Goal: Task Accomplishment & Management: Complete application form

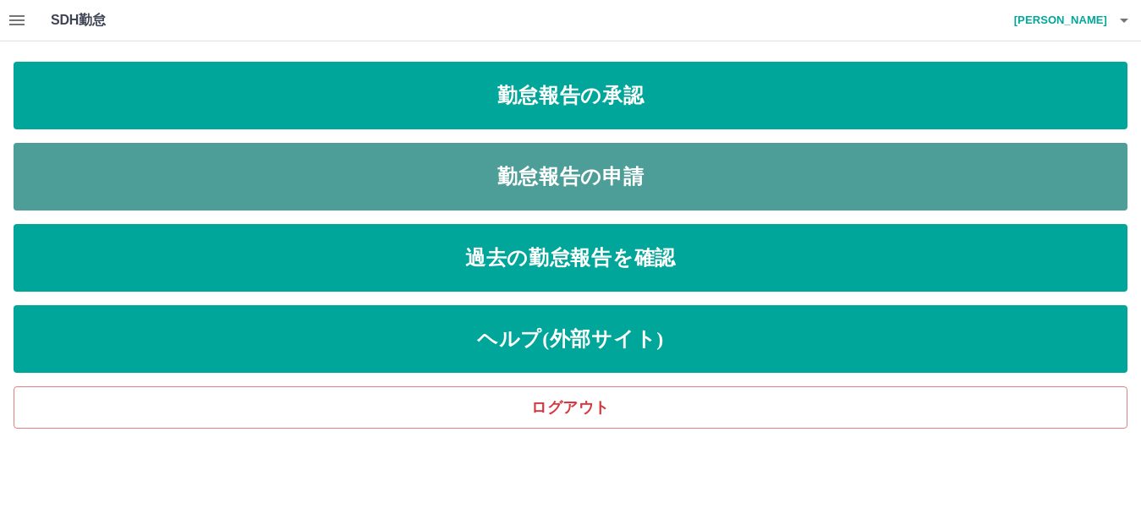
click at [600, 173] on link "勤怠報告の申請" at bounding box center [571, 177] width 1114 height 68
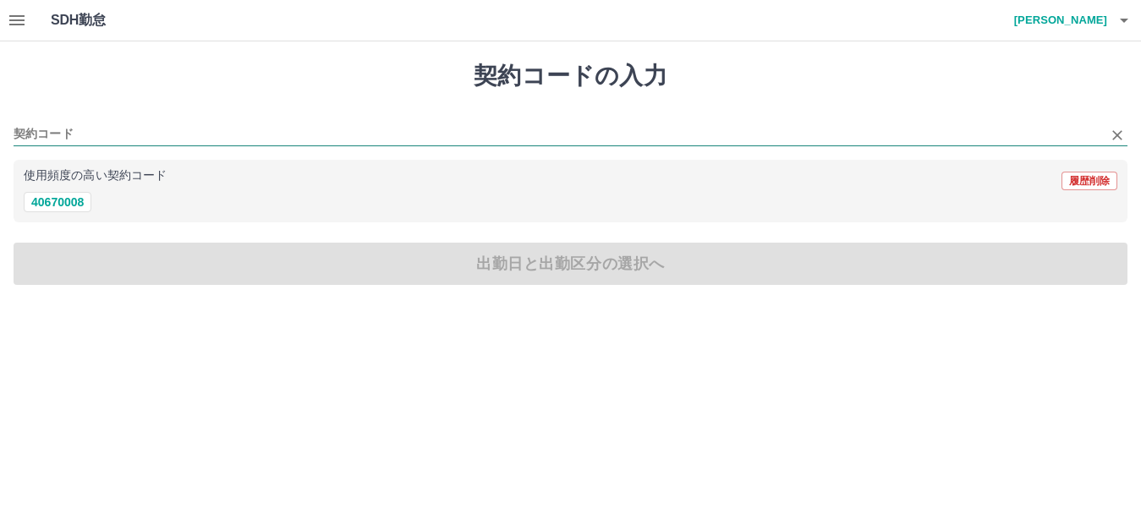
click at [43, 137] on input "契約コード" at bounding box center [558, 134] width 1089 height 21
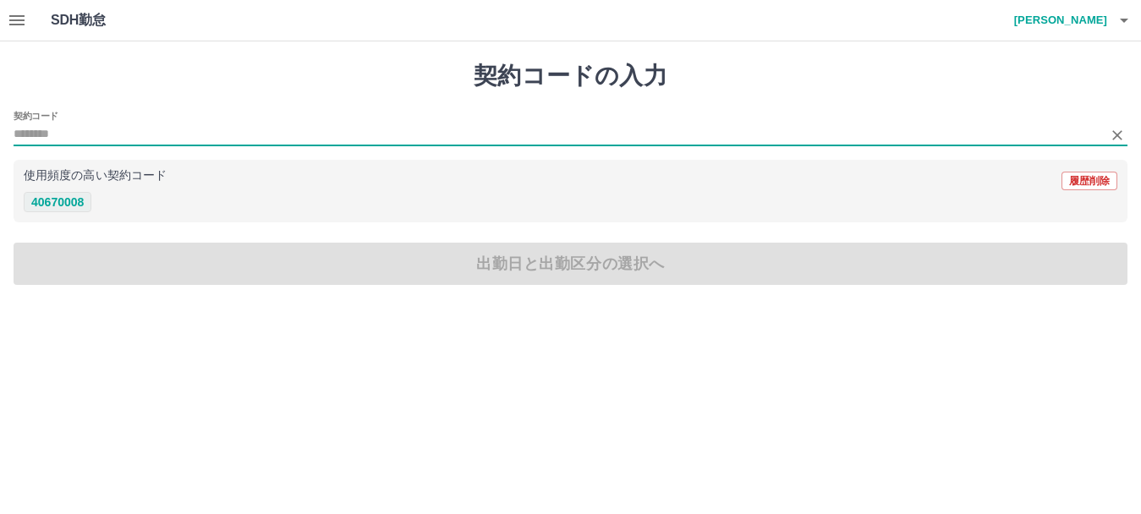
click at [52, 205] on button "40670008" at bounding box center [58, 202] width 68 height 20
type input "********"
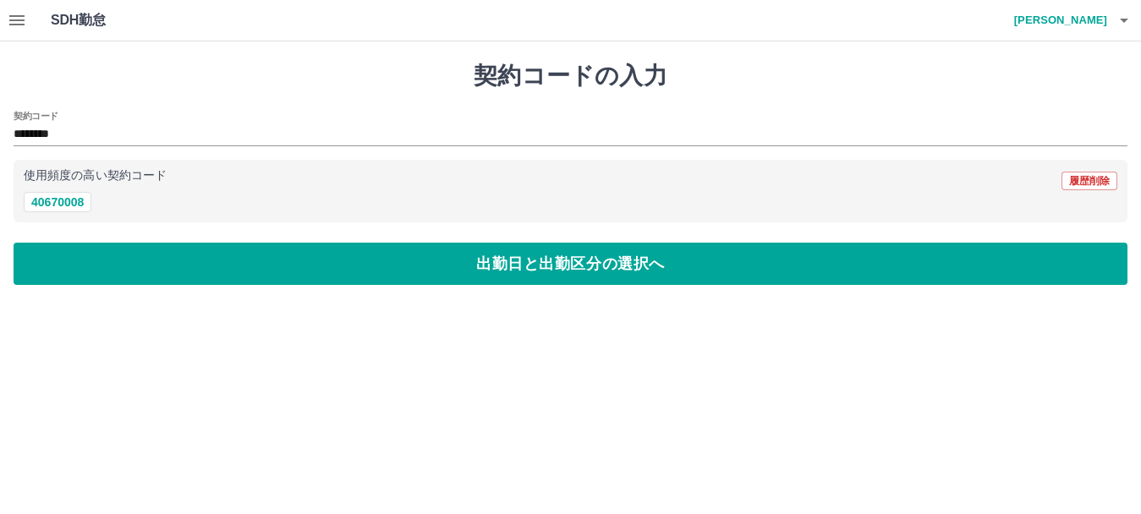
click at [70, 261] on button "出勤日と出勤区分の選択へ" at bounding box center [571, 264] width 1114 height 42
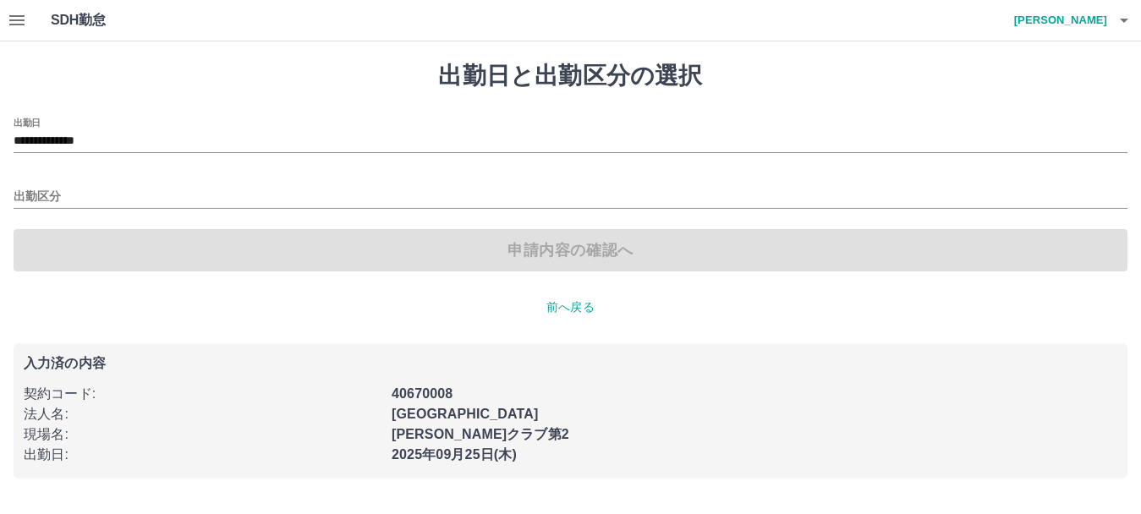
click at [48, 184] on div "出勤区分" at bounding box center [571, 191] width 1114 height 36
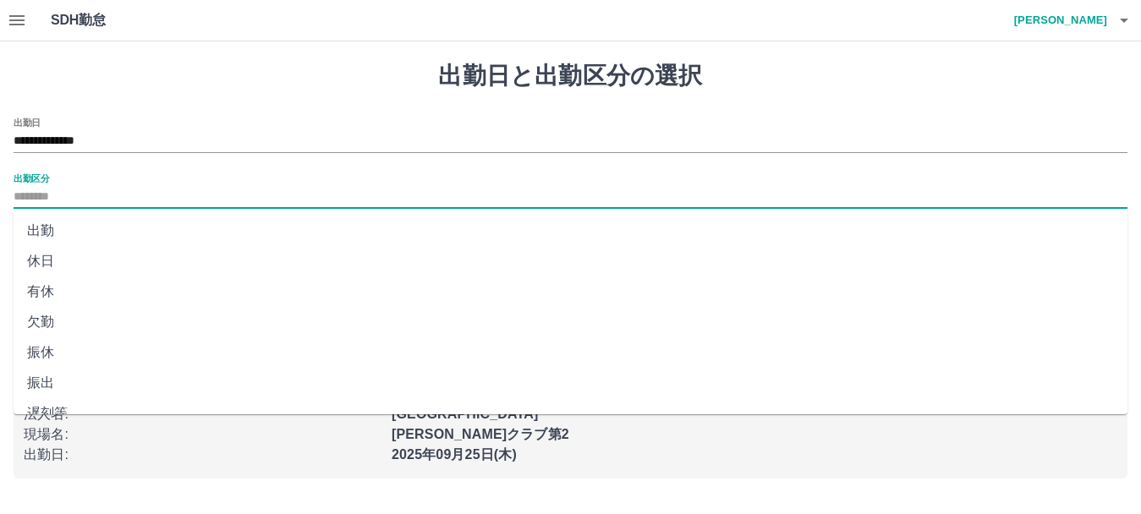
click at [33, 195] on input "出勤区分" at bounding box center [571, 197] width 1114 height 21
click at [44, 231] on li "出勤" at bounding box center [571, 231] width 1114 height 30
type input "**"
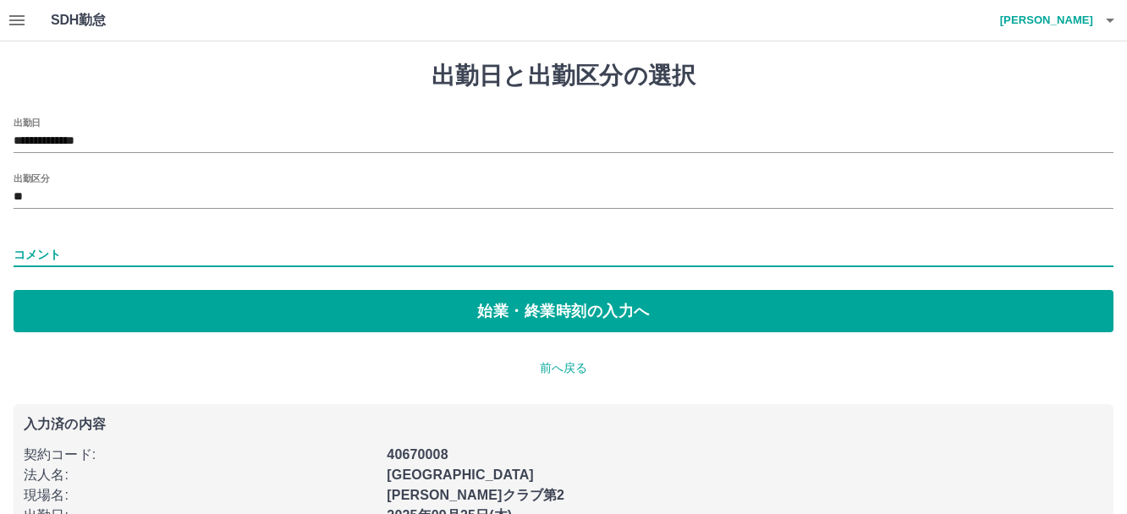
click at [61, 243] on input "コメント" at bounding box center [564, 255] width 1100 height 25
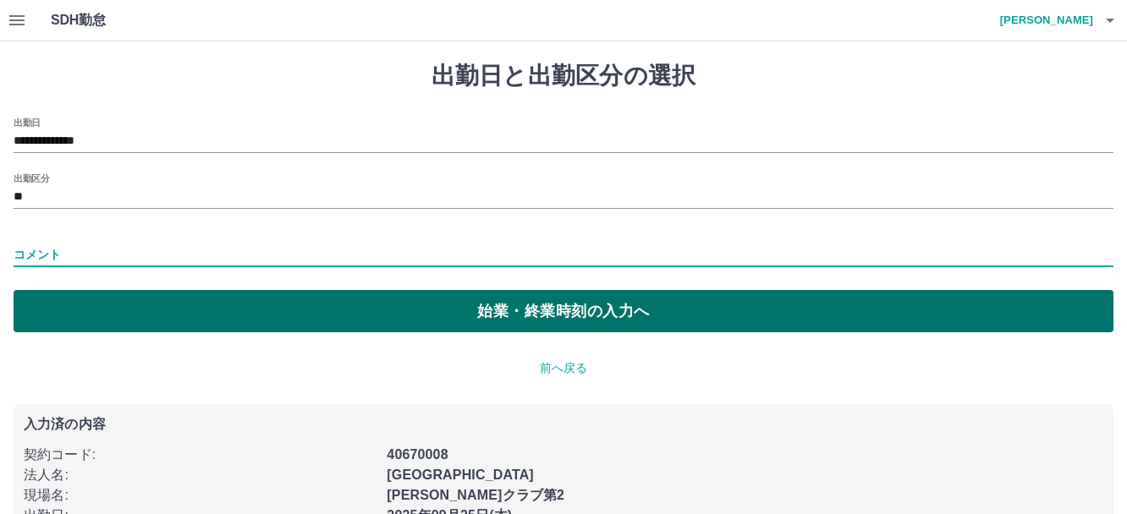
click at [251, 312] on button "始業・終業時刻の入力へ" at bounding box center [564, 311] width 1100 height 42
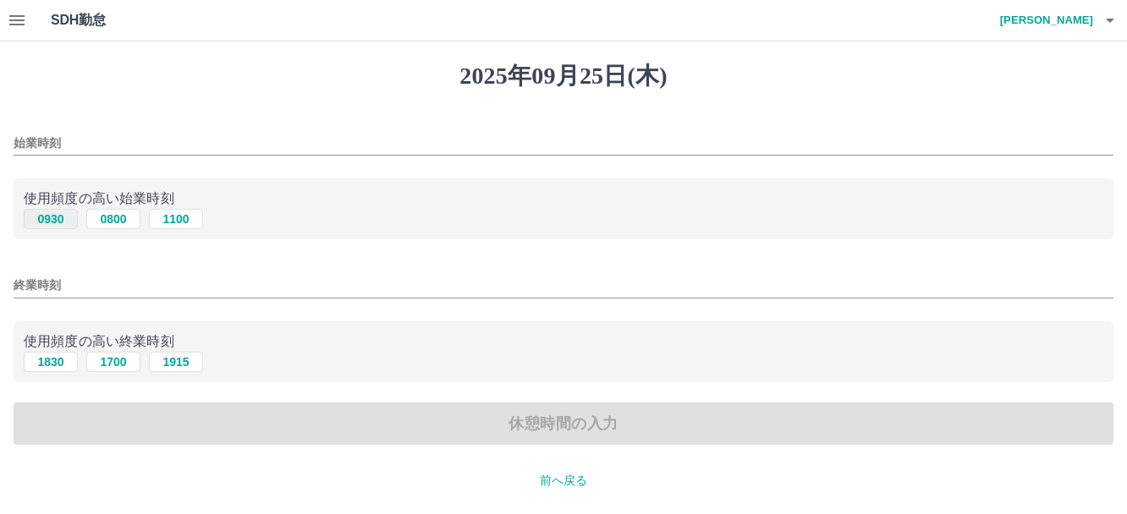
click at [48, 211] on button "0930" at bounding box center [51, 219] width 54 height 20
type input "****"
click at [47, 361] on button "1830" at bounding box center [51, 362] width 54 height 20
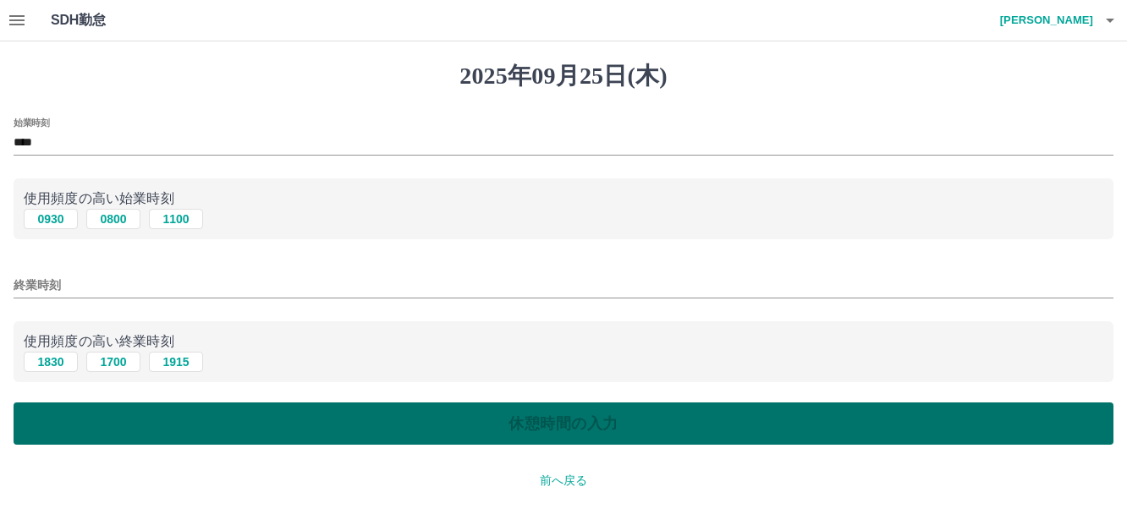
type input "****"
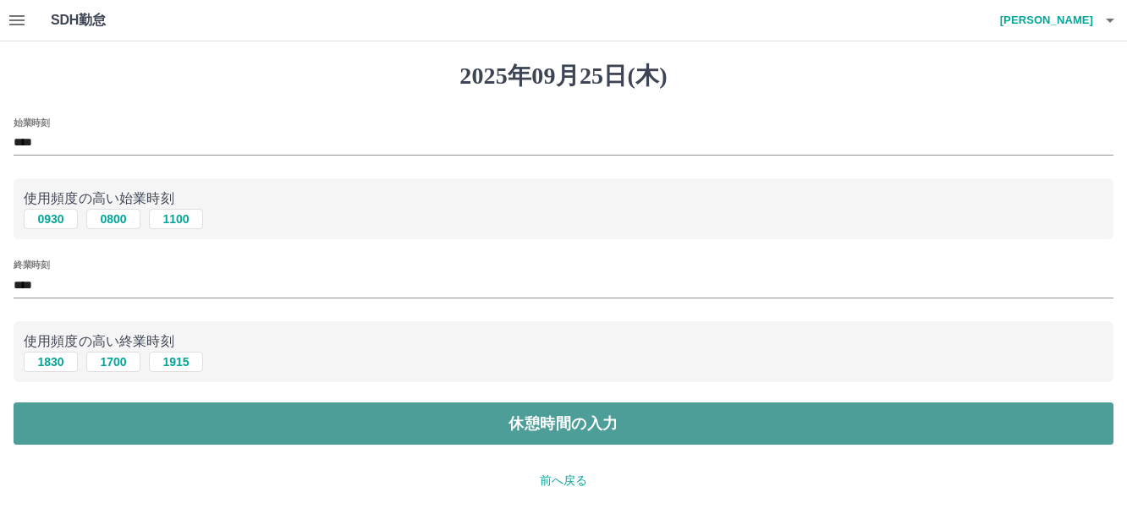
click at [74, 423] on button "休憩時間の入力" at bounding box center [564, 424] width 1100 height 42
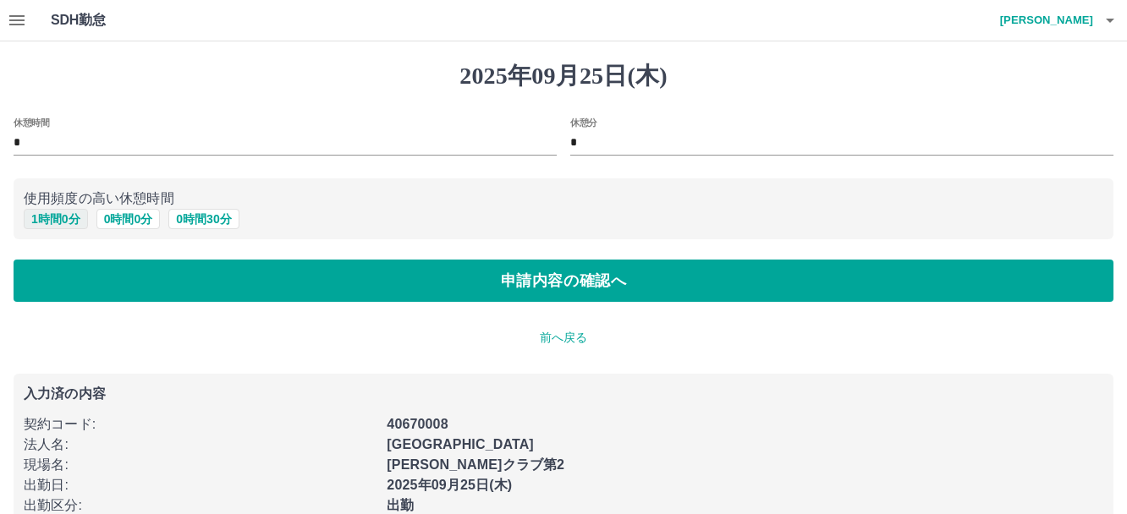
click at [65, 219] on button "1 時間 0 分" at bounding box center [56, 219] width 64 height 20
type input "*"
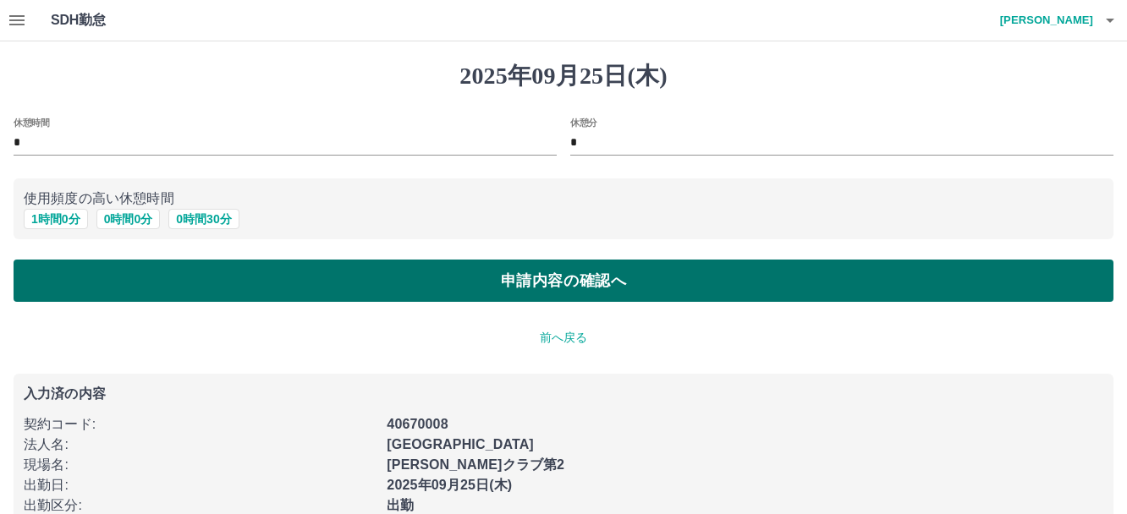
click at [121, 285] on button "申請内容の確認へ" at bounding box center [564, 281] width 1100 height 42
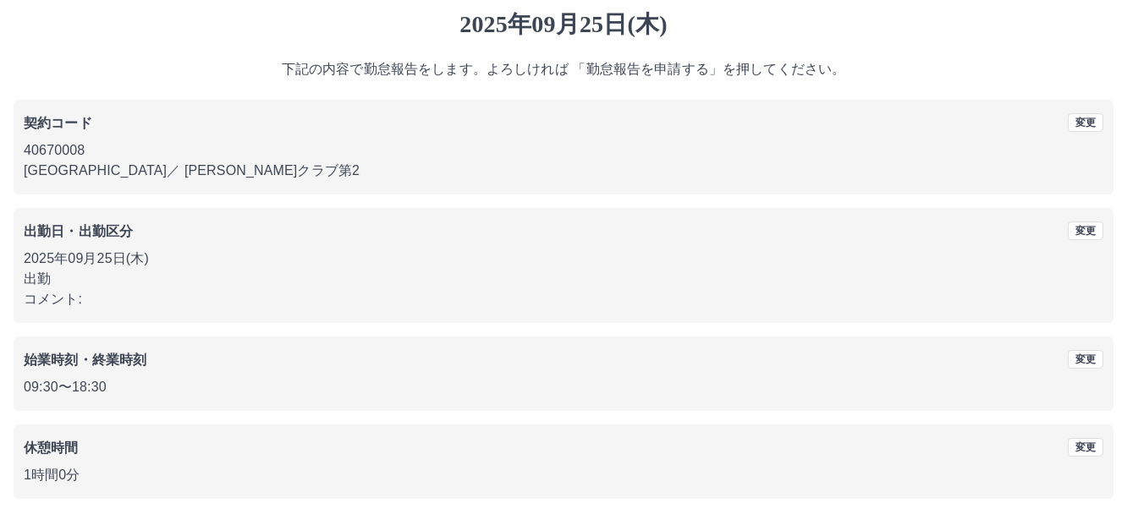
scroll to position [119, 0]
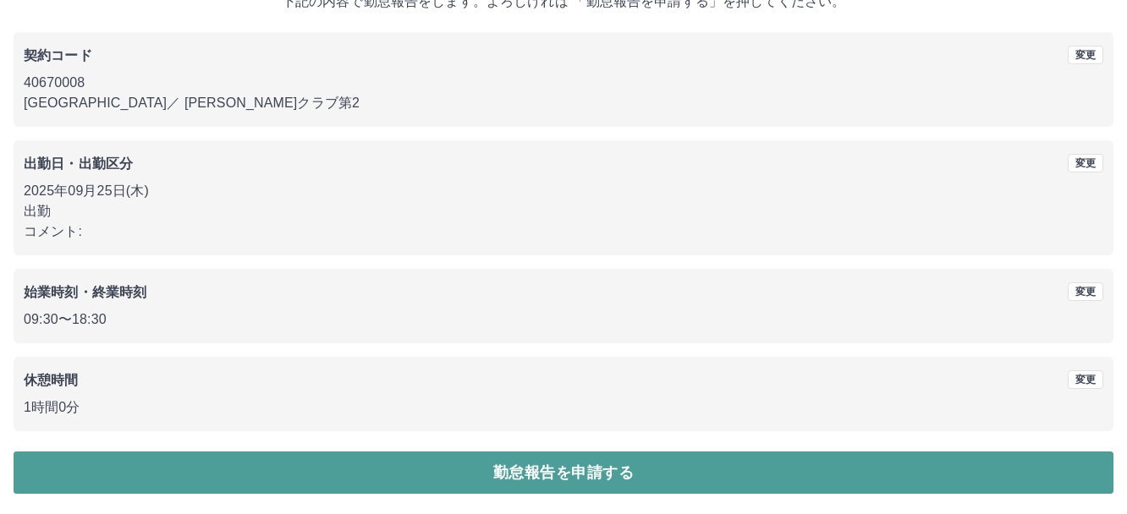
click at [513, 461] on button "勤怠報告を申請する" at bounding box center [564, 473] width 1100 height 42
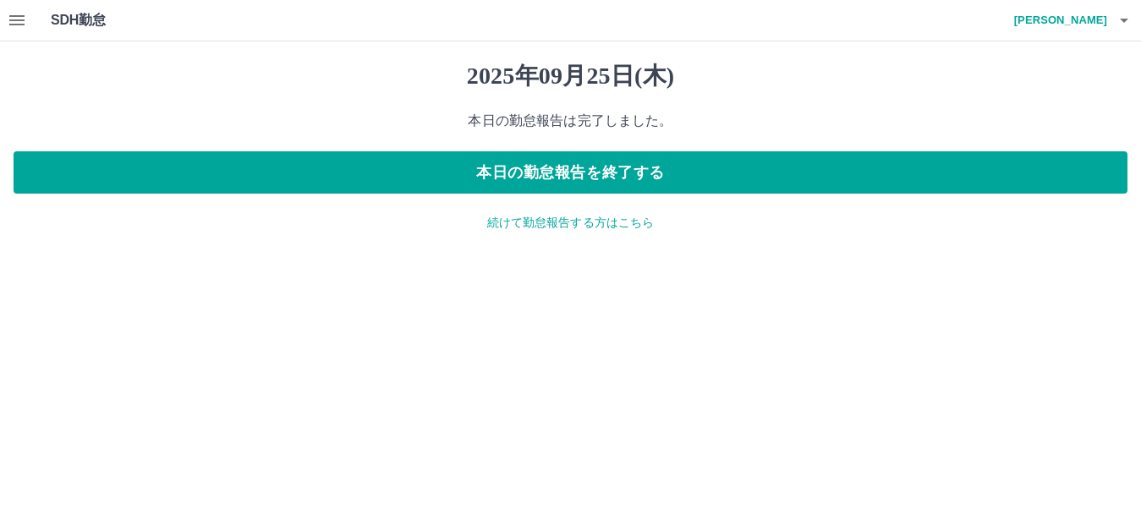
click at [531, 218] on p "続けて勤怠報告する方はこちら" at bounding box center [571, 223] width 1114 height 18
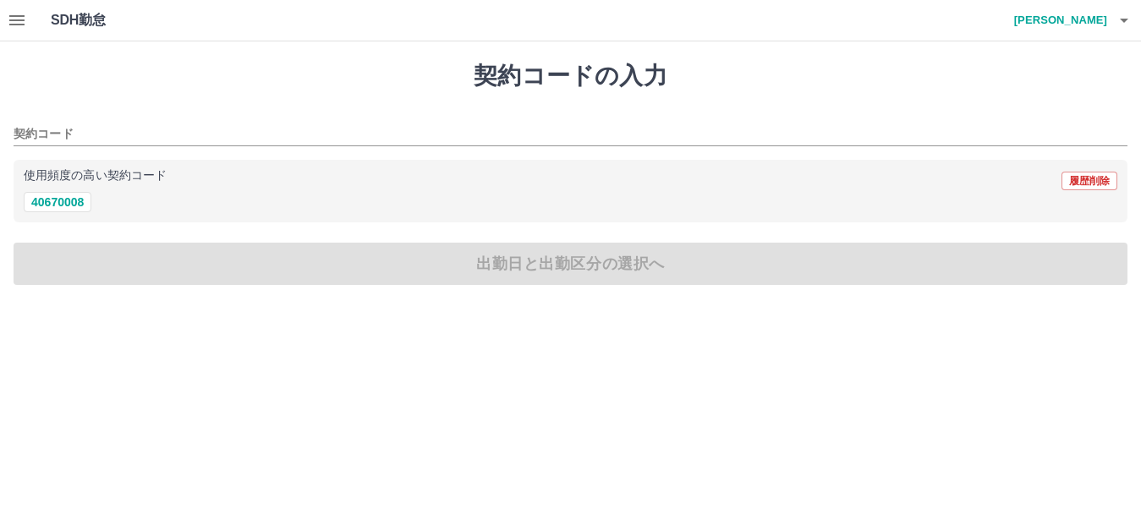
click at [19, 26] on icon "button" at bounding box center [17, 20] width 20 height 20
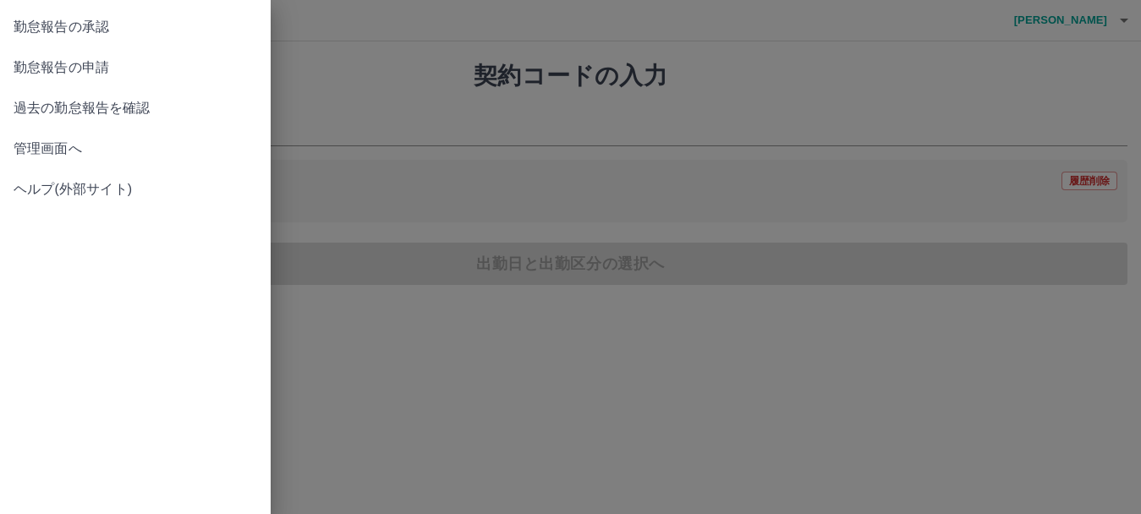
drag, startPoint x: 91, startPoint y: 30, endPoint x: 268, endPoint y: 14, distance: 178.3
click at [92, 29] on span "勤怠報告の承認" at bounding box center [136, 27] width 244 height 20
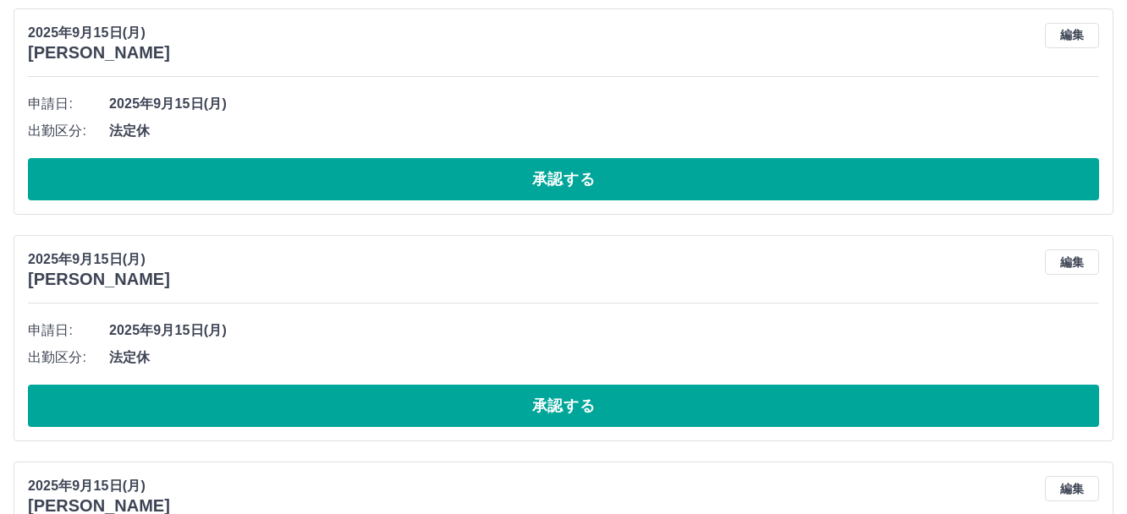
scroll to position [4553, 0]
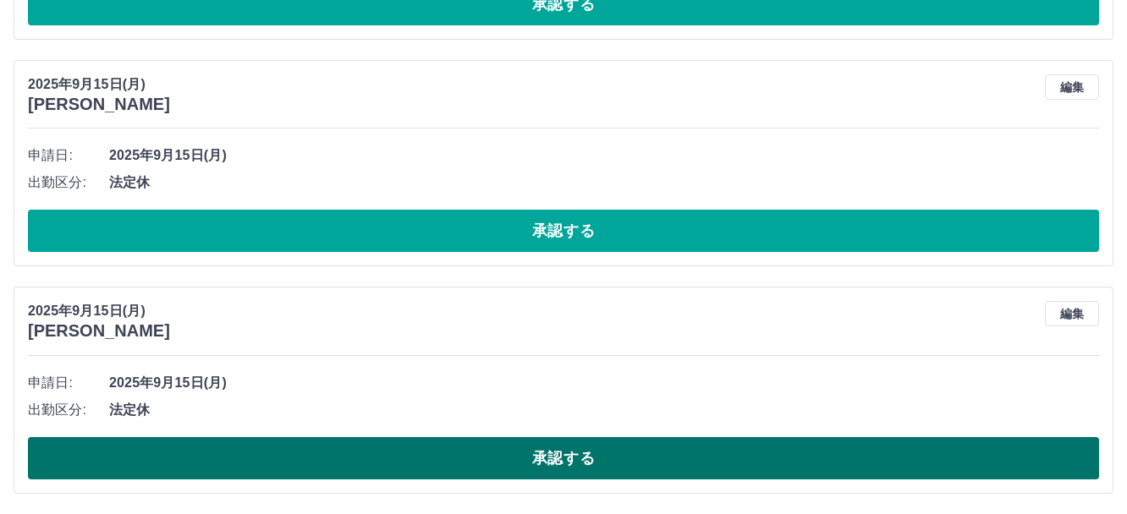
click at [560, 458] on button "承認する" at bounding box center [563, 458] width 1071 height 42
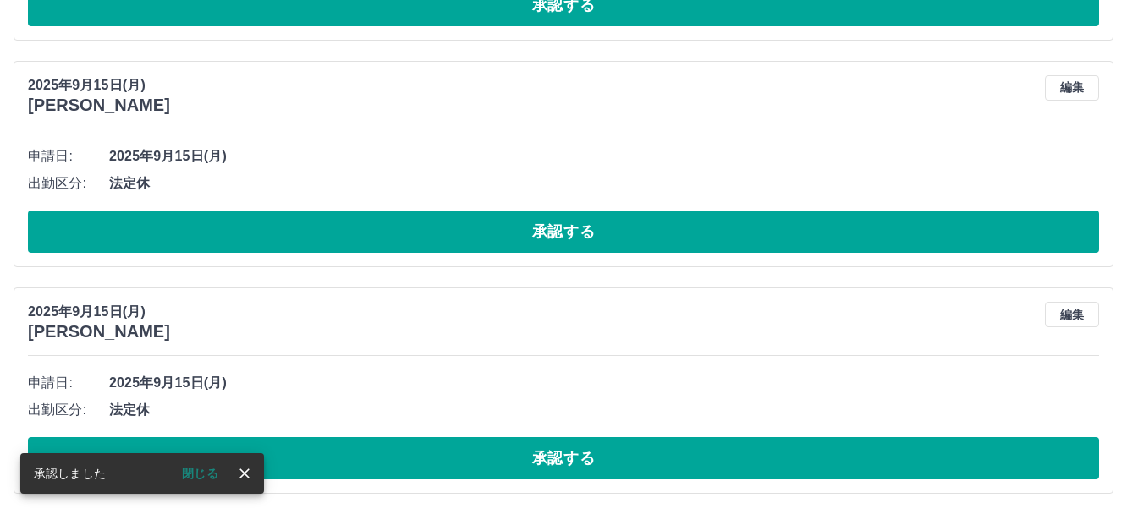
scroll to position [4326, 0]
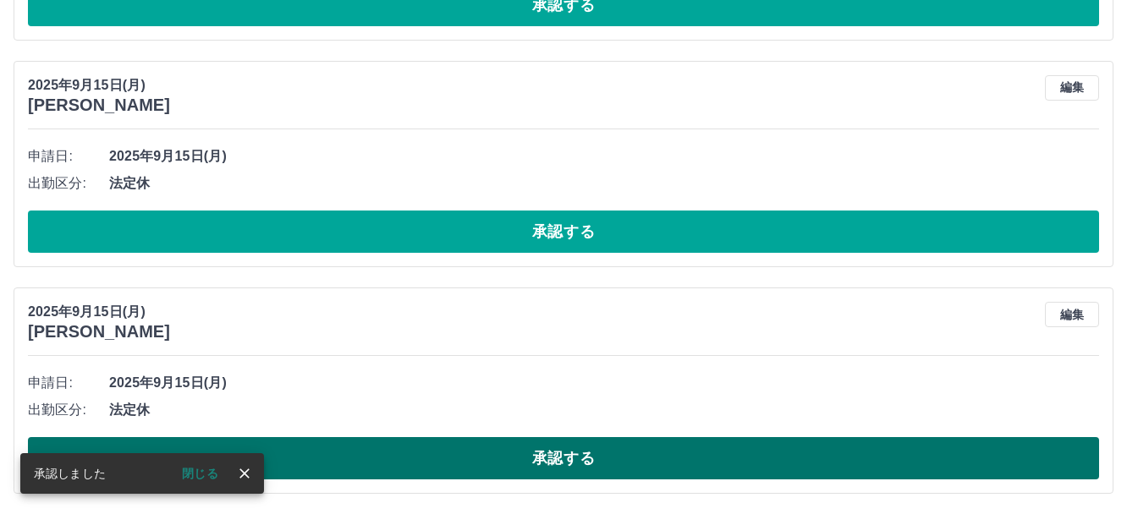
click at [559, 458] on button "承認する" at bounding box center [563, 458] width 1071 height 42
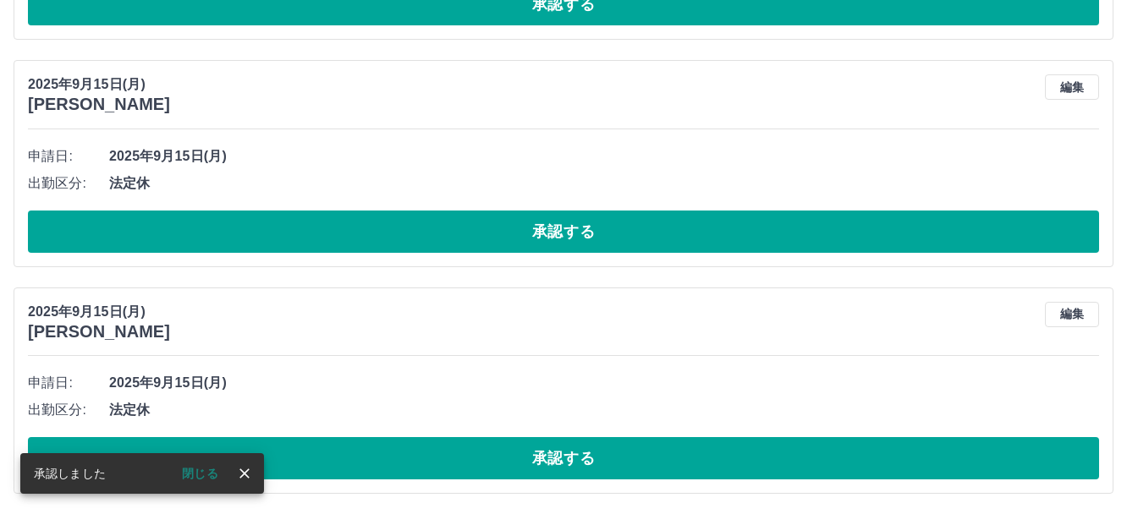
scroll to position [4099, 0]
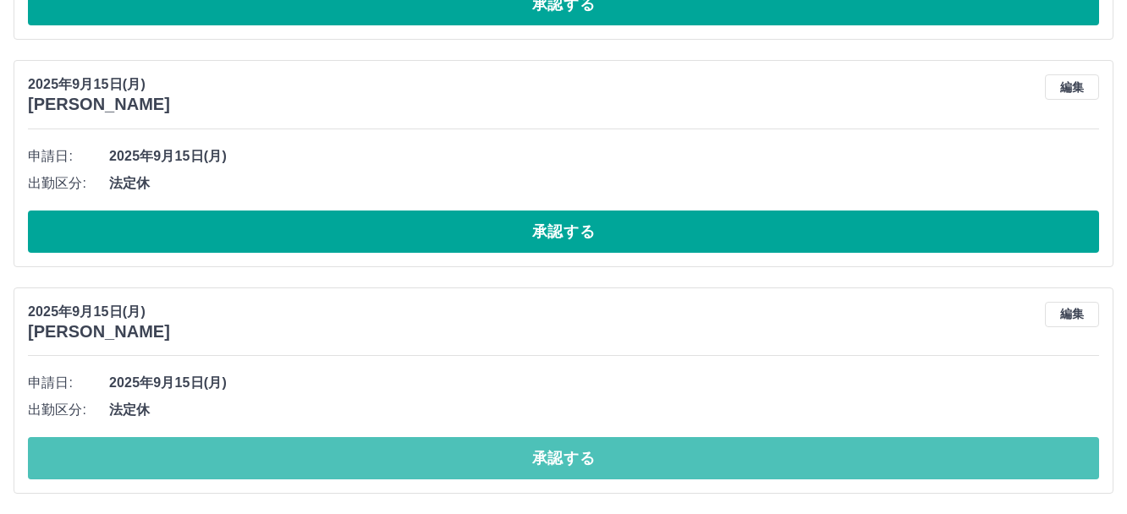
drag, startPoint x: 371, startPoint y: 455, endPoint x: 507, endPoint y: 356, distance: 167.7
click at [372, 455] on button "承認する" at bounding box center [563, 458] width 1071 height 42
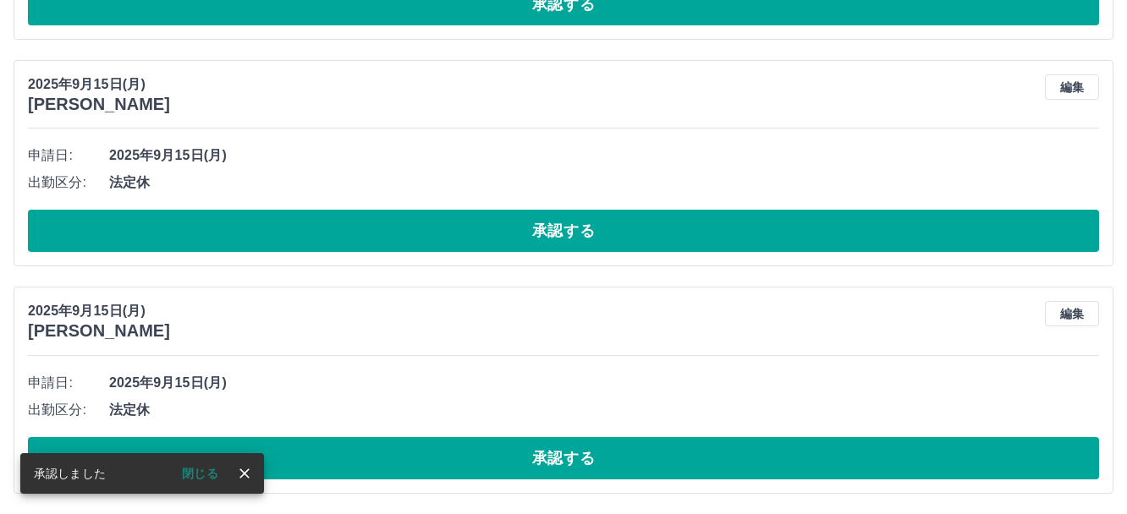
scroll to position [3872, 0]
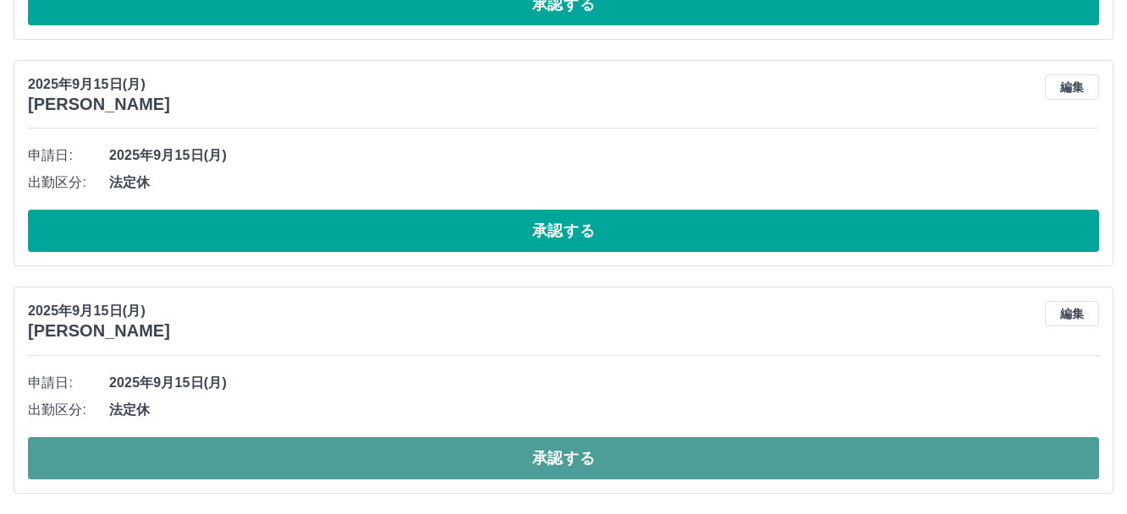
click at [463, 462] on button "承認する" at bounding box center [563, 458] width 1071 height 42
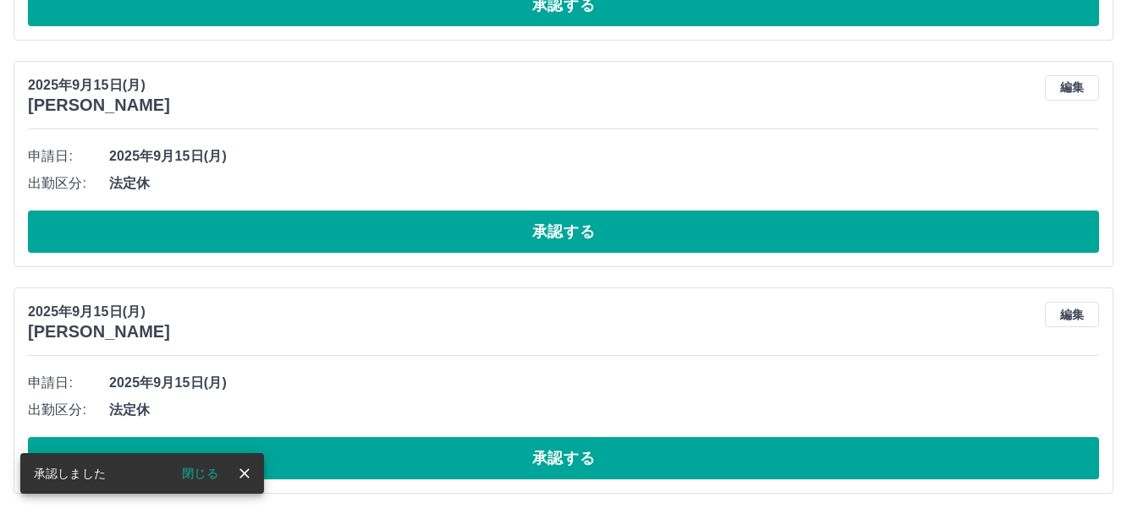
scroll to position [3645, 0]
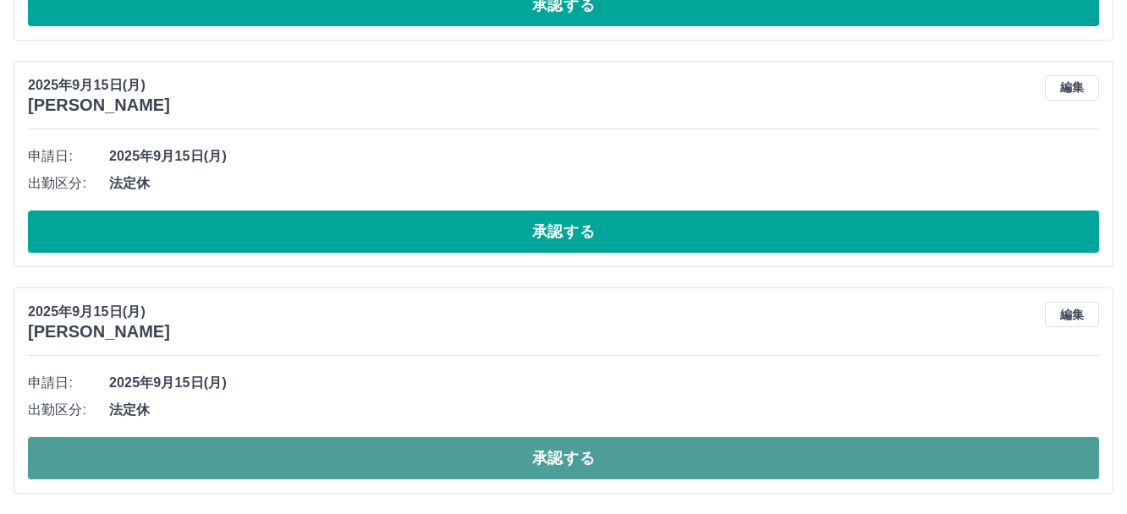
click at [567, 458] on button "承認する" at bounding box center [563, 458] width 1071 height 42
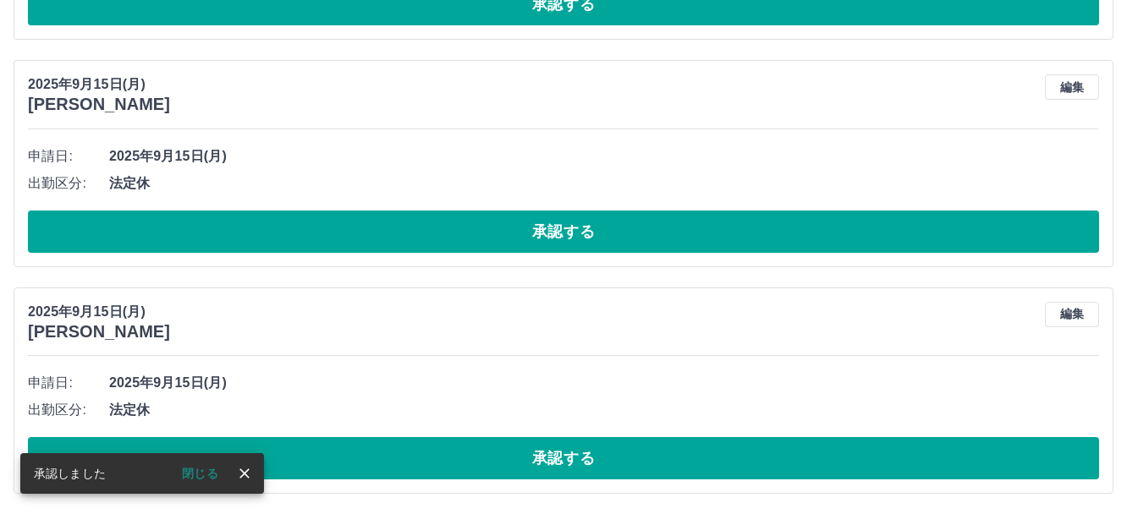
scroll to position [3418, 0]
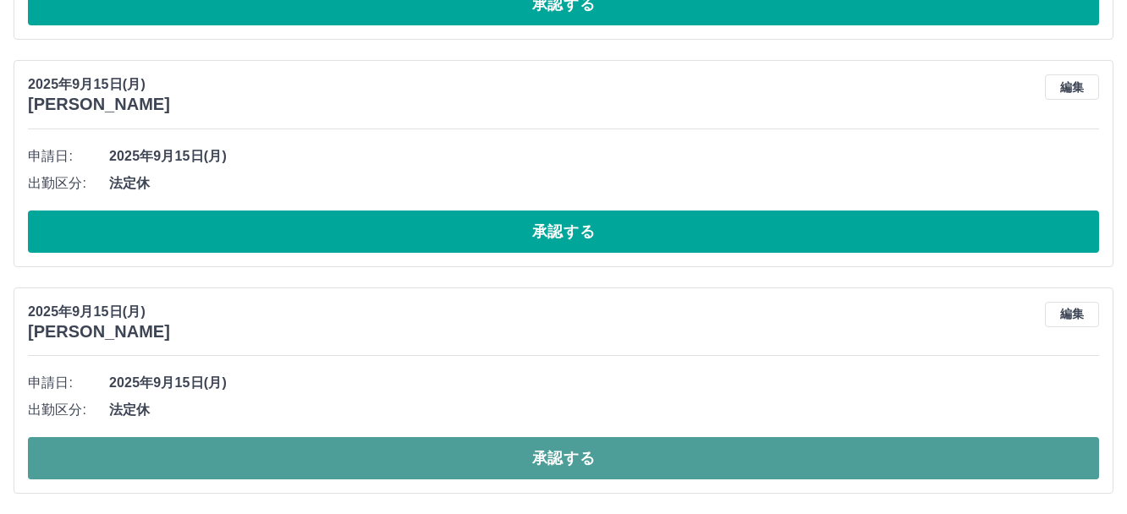
click at [517, 459] on button "承認する" at bounding box center [563, 458] width 1071 height 42
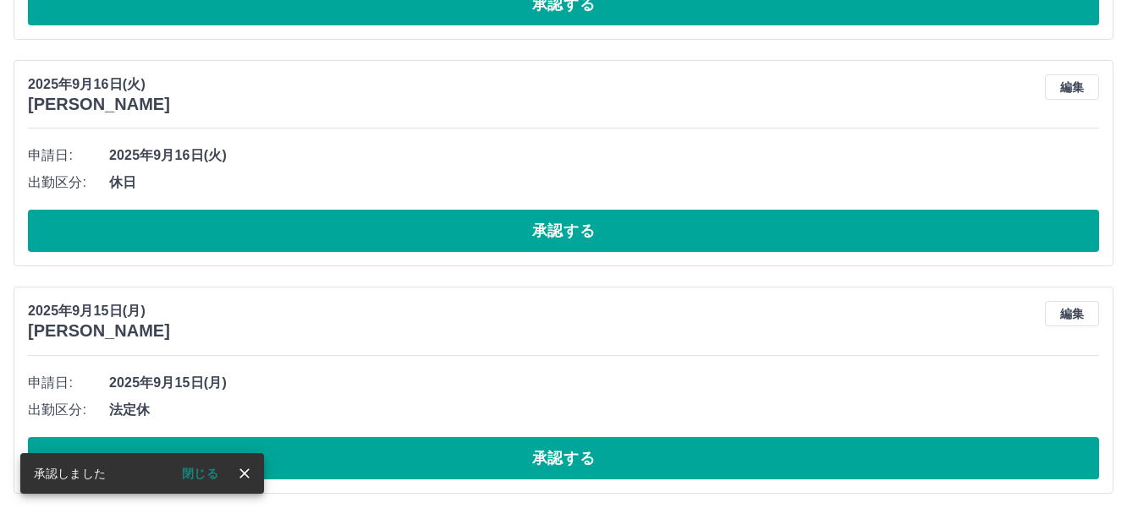
scroll to position [3191, 0]
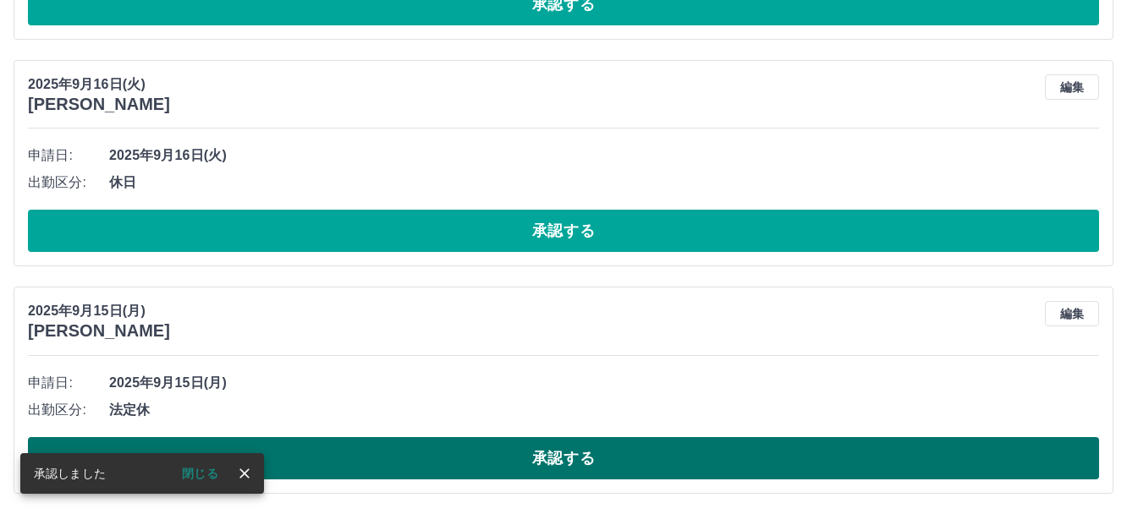
click at [527, 456] on button "承認する" at bounding box center [563, 458] width 1071 height 42
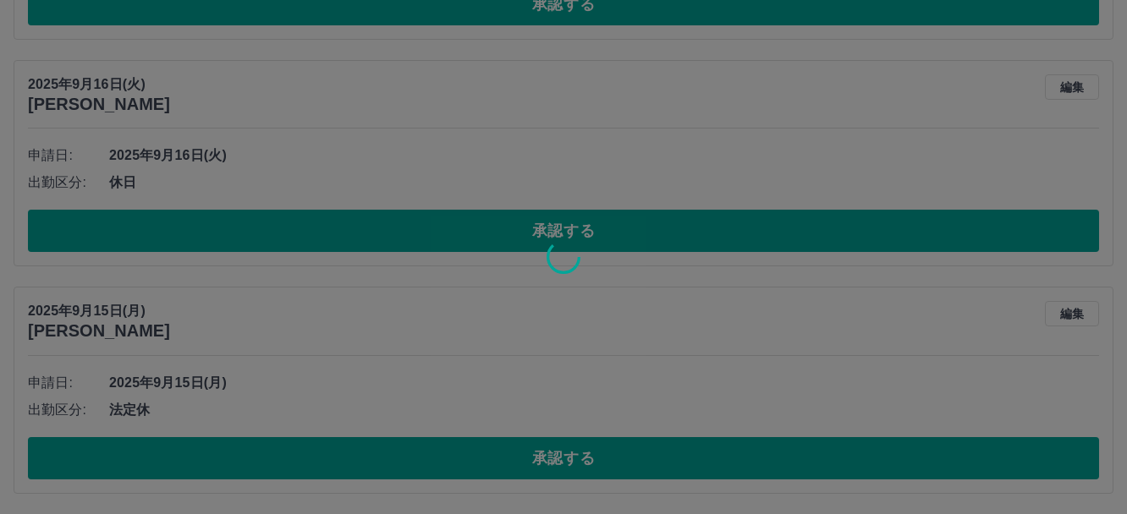
scroll to position [2964, 0]
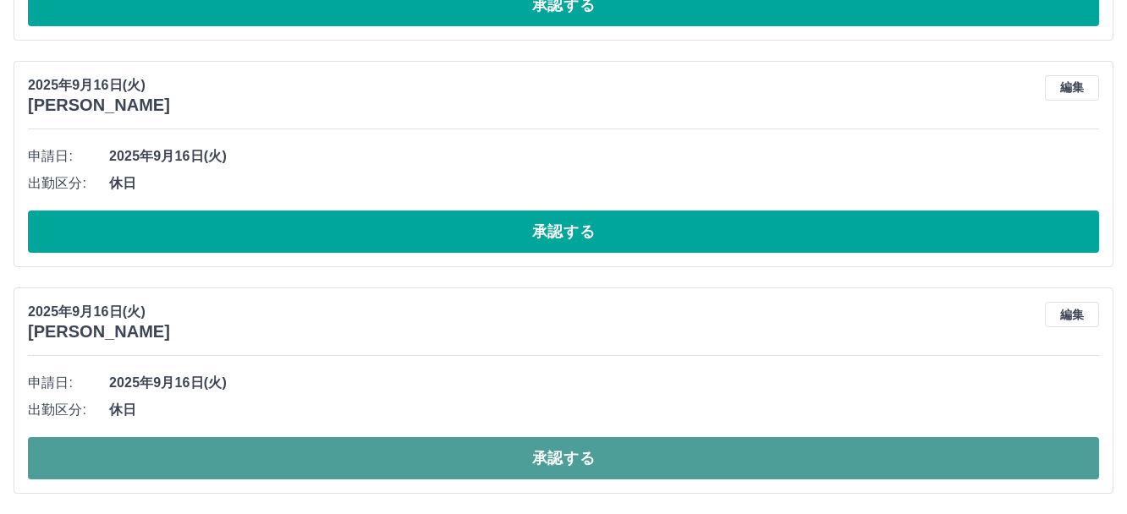
click at [546, 464] on button "承認する" at bounding box center [563, 458] width 1071 height 42
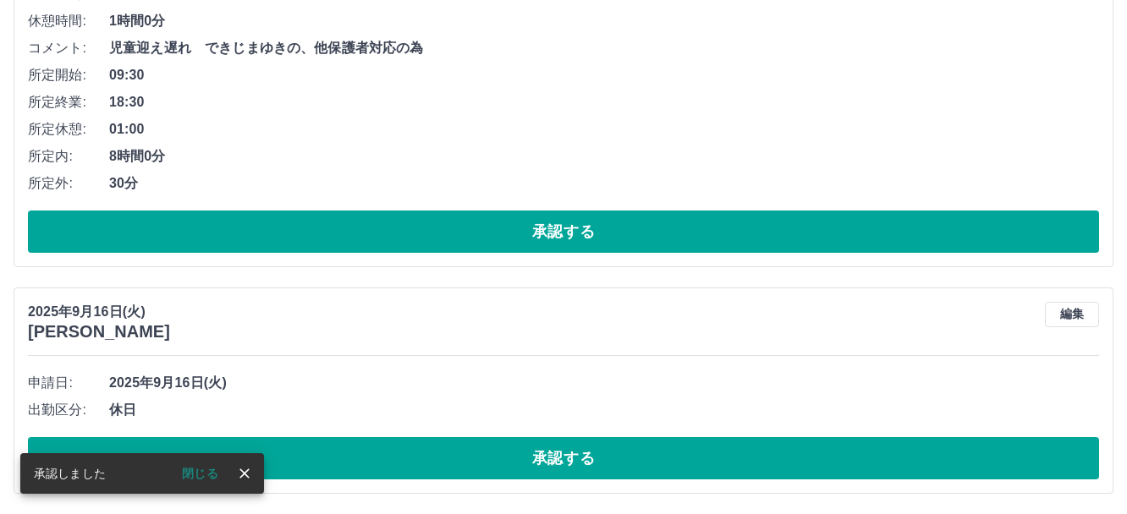
scroll to position [2737, 0]
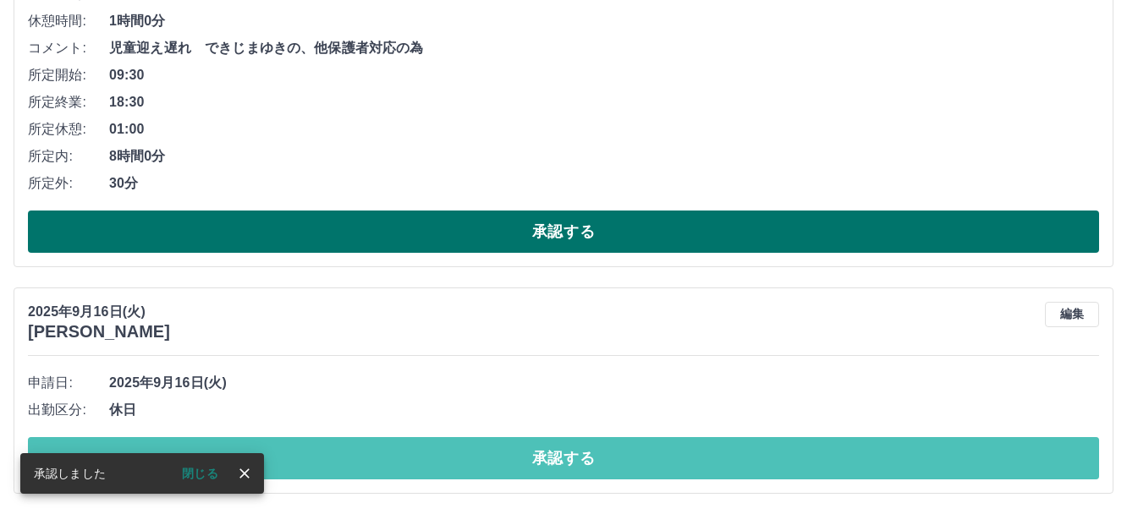
drag, startPoint x: 478, startPoint y: 448, endPoint x: 594, endPoint y: 250, distance: 230.1
click at [480, 447] on button "承認する" at bounding box center [563, 458] width 1071 height 42
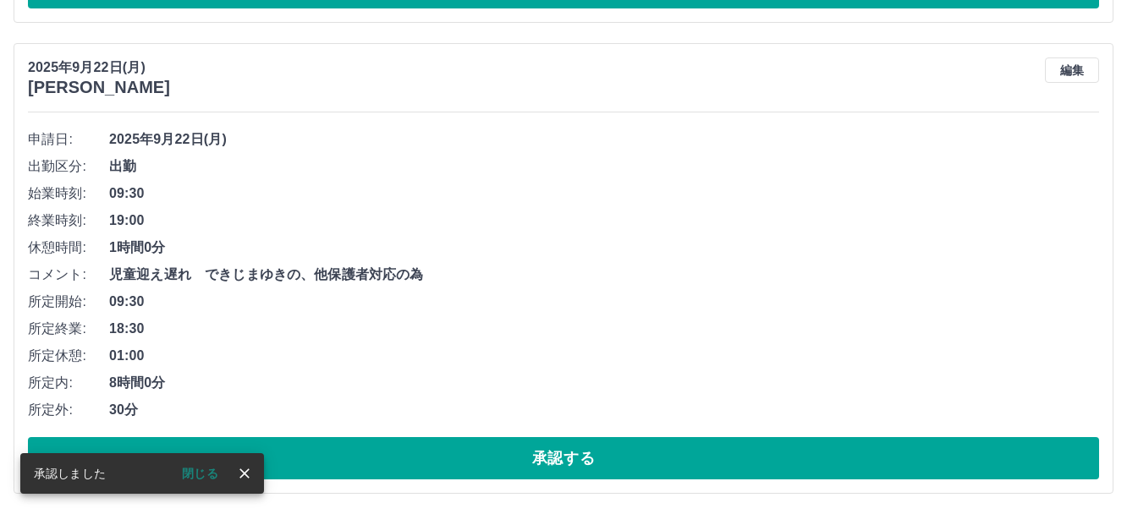
scroll to position [2511, 0]
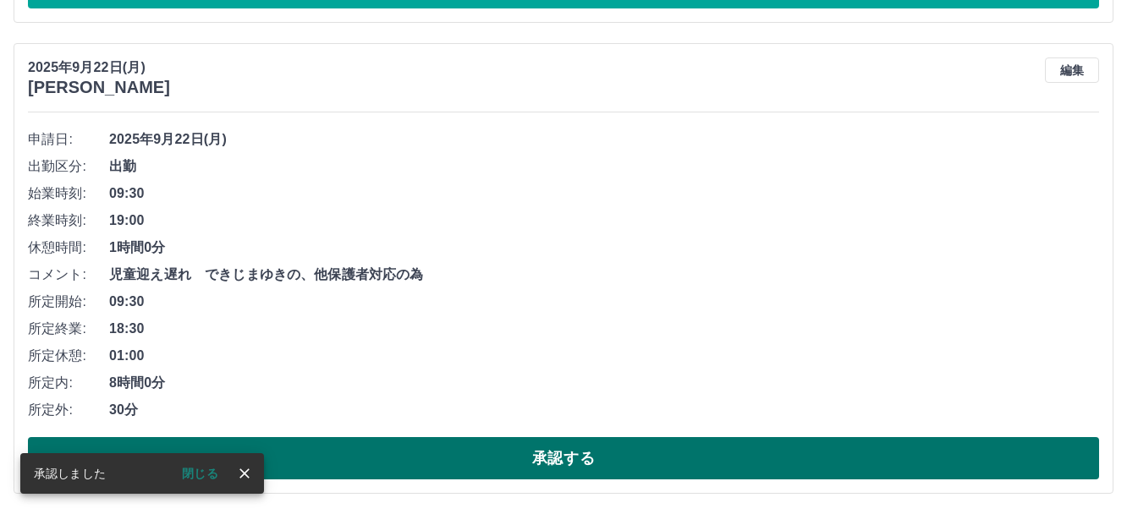
click at [555, 459] on button "承認する" at bounding box center [563, 458] width 1071 height 42
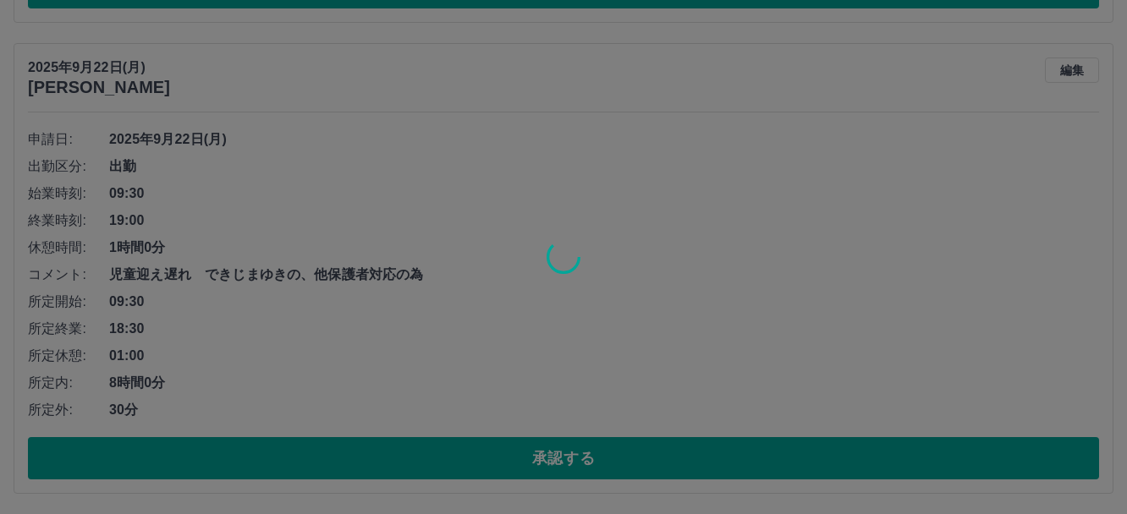
scroll to position [2039, 0]
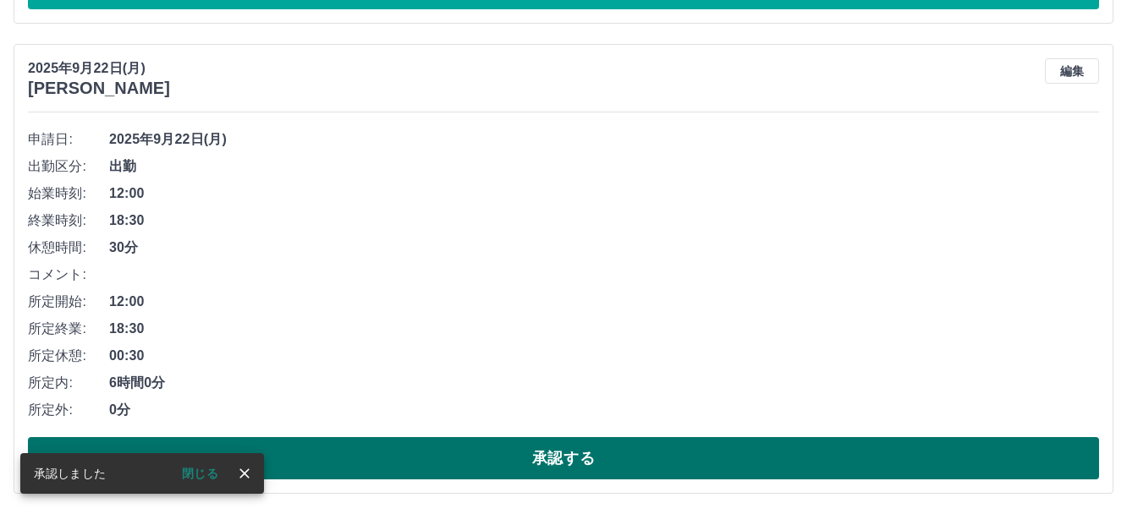
click at [544, 459] on button "承認する" at bounding box center [563, 458] width 1071 height 42
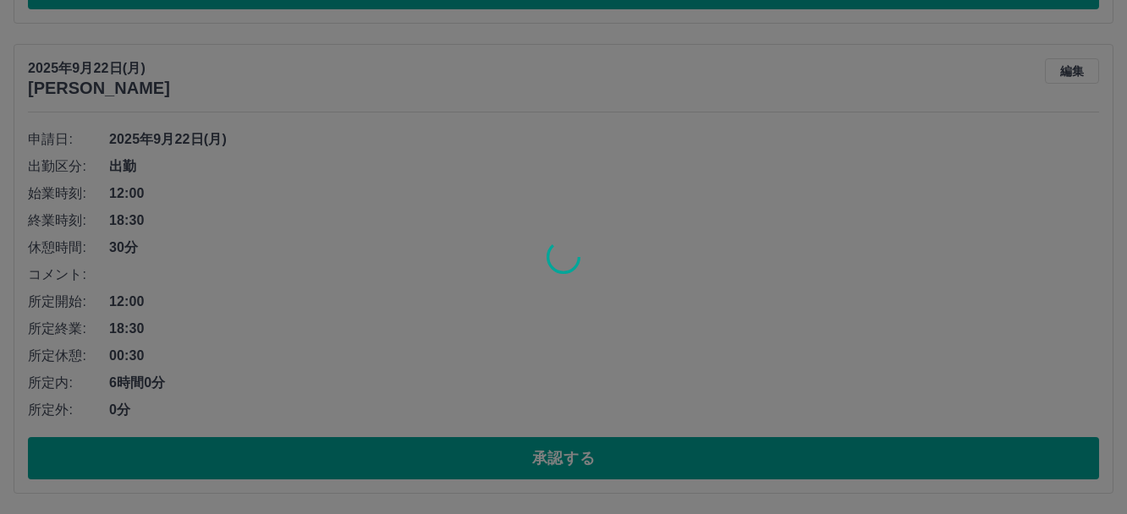
scroll to position [1569, 0]
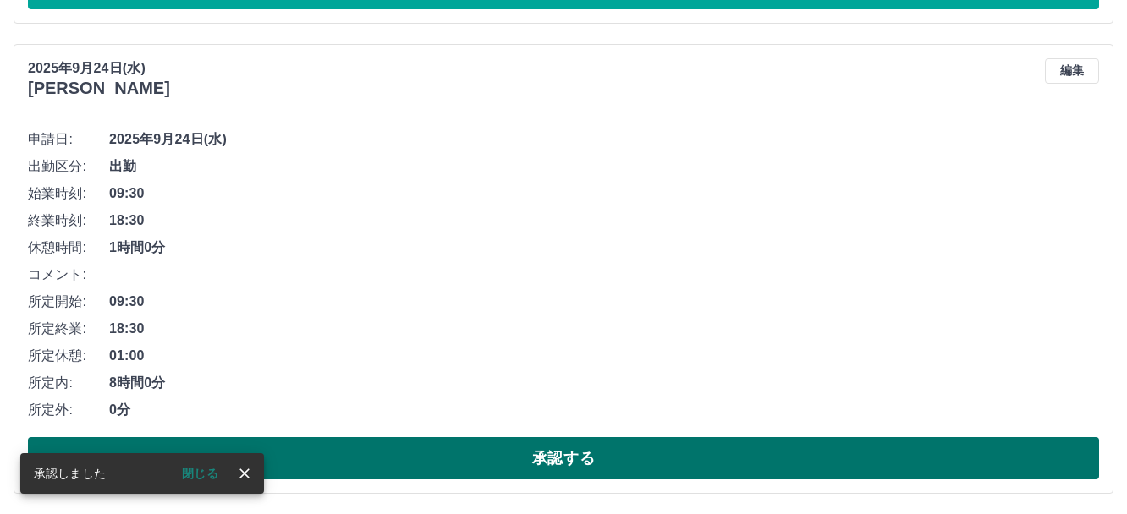
click at [558, 461] on button "承認する" at bounding box center [563, 458] width 1071 height 42
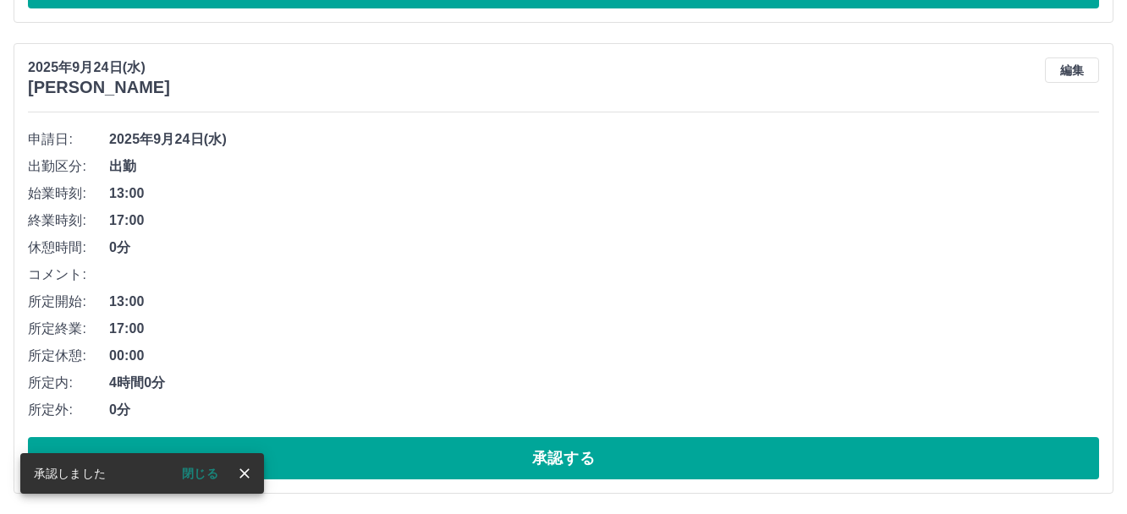
scroll to position [1099, 0]
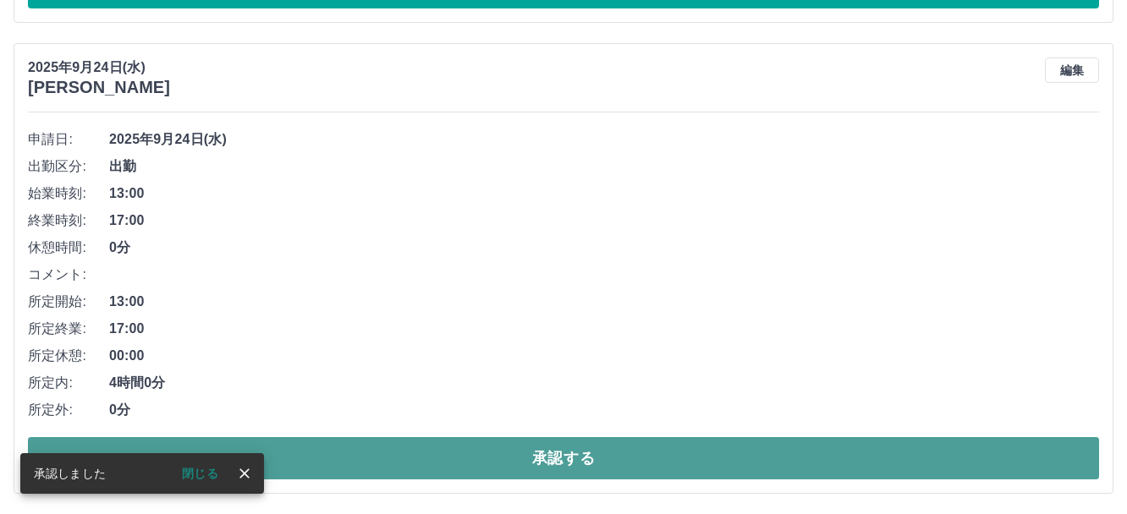
click at [544, 453] on button "承認する" at bounding box center [563, 458] width 1071 height 42
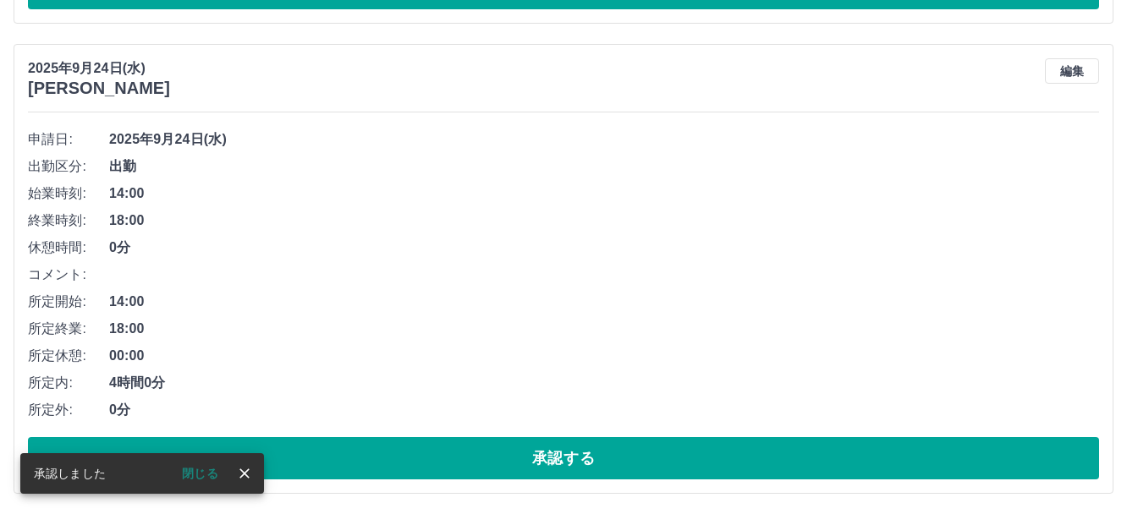
scroll to position [628, 0]
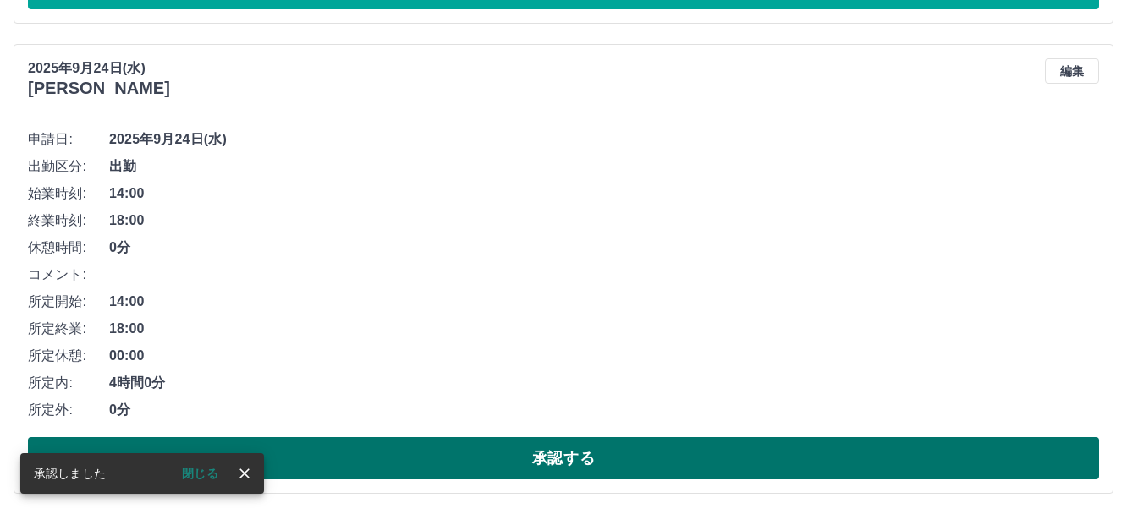
click at [554, 457] on button "承認する" at bounding box center [563, 458] width 1071 height 42
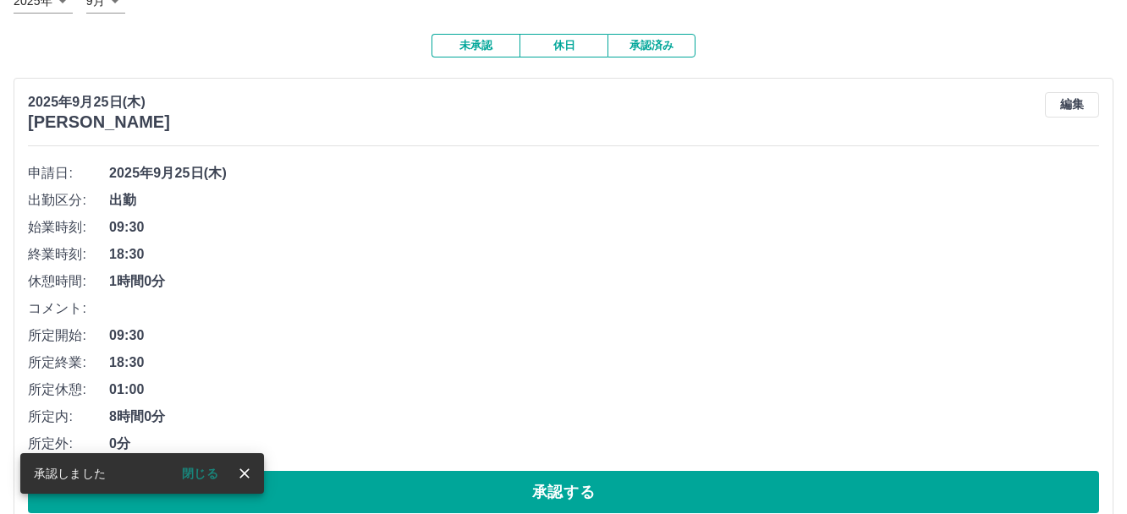
scroll to position [157, 0]
